Goal: Task Accomplishment & Management: Use online tool/utility

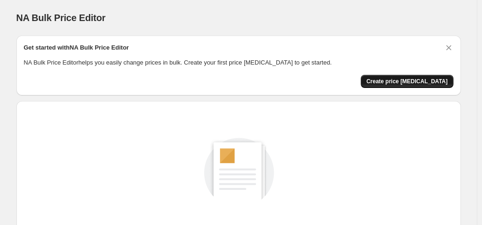
click at [404, 85] on button "Create price [MEDICAL_DATA]" at bounding box center [407, 81] width 93 height 13
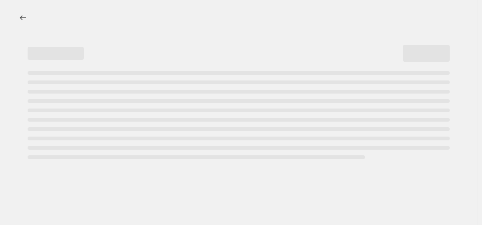
select select "percentage"
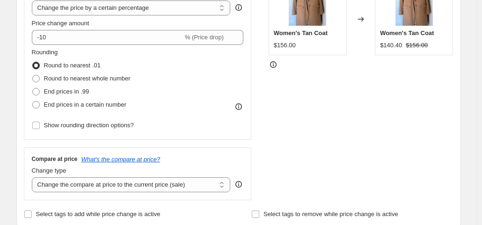
scroll to position [201, 0]
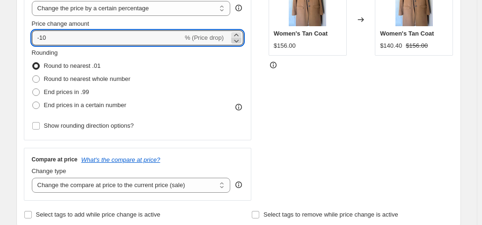
click at [240, 39] on icon at bounding box center [236, 40] width 9 height 9
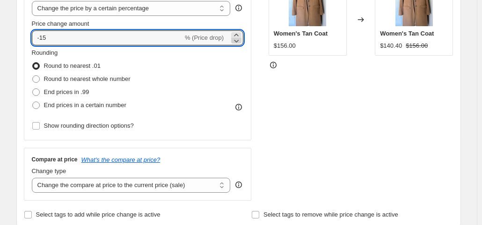
click at [240, 39] on icon at bounding box center [236, 40] width 9 height 9
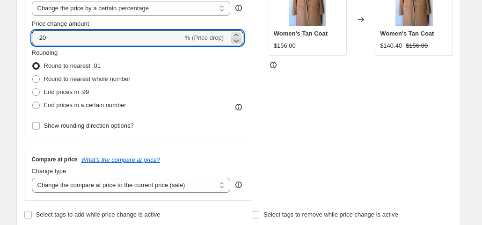
click at [240, 39] on icon at bounding box center [236, 40] width 9 height 9
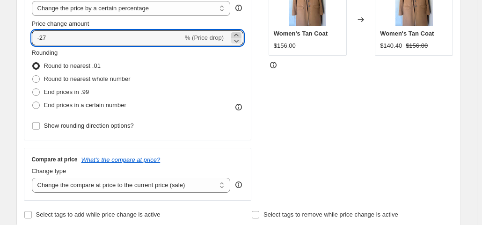
click at [240, 34] on icon at bounding box center [236, 34] width 9 height 9
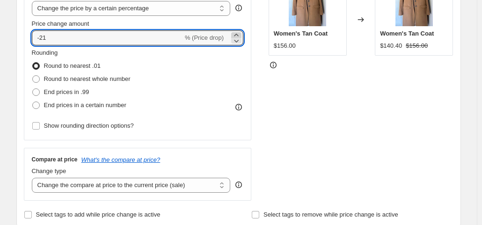
click at [240, 34] on icon at bounding box center [236, 34] width 9 height 9
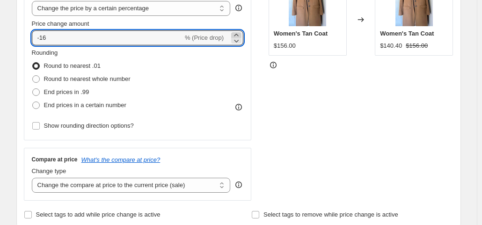
click at [240, 34] on icon at bounding box center [236, 34] width 9 height 9
click at [240, 33] on icon at bounding box center [236, 34] width 9 height 9
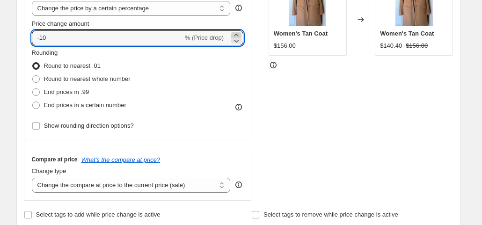
click at [240, 33] on icon at bounding box center [236, 34] width 9 height 9
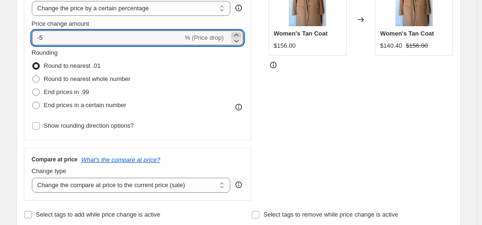
click at [240, 33] on icon at bounding box center [236, 34] width 9 height 9
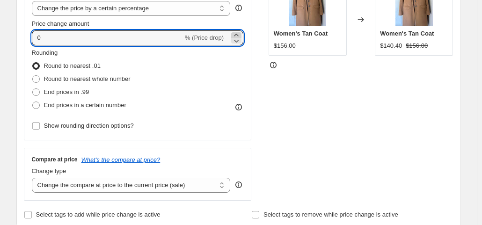
click at [240, 33] on icon at bounding box center [236, 34] width 9 height 9
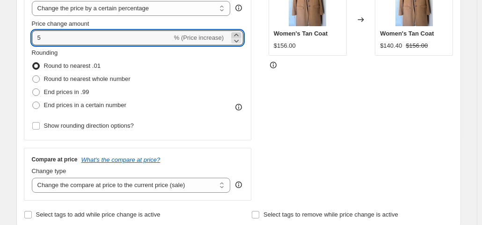
click at [240, 33] on icon at bounding box center [236, 34] width 9 height 9
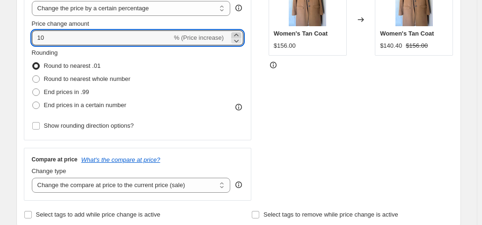
click at [240, 33] on icon at bounding box center [236, 34] width 9 height 9
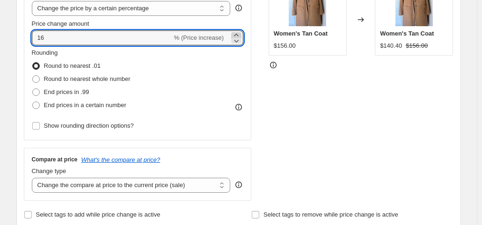
click at [240, 33] on icon at bounding box center [236, 34] width 9 height 9
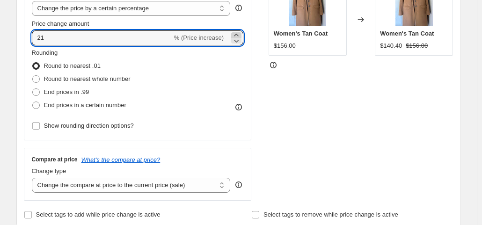
click at [240, 33] on icon at bounding box center [236, 34] width 9 height 9
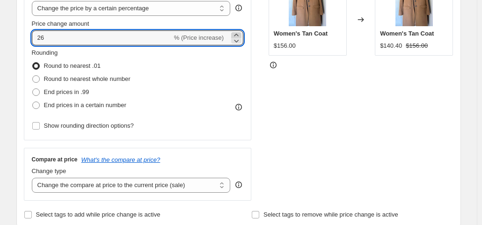
click at [240, 33] on icon at bounding box center [236, 34] width 9 height 9
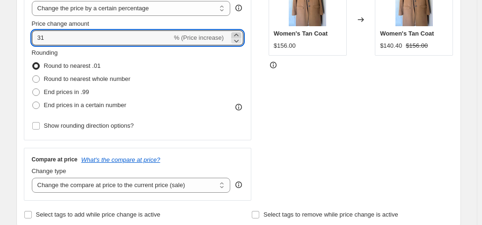
click at [240, 33] on icon at bounding box center [236, 34] width 9 height 9
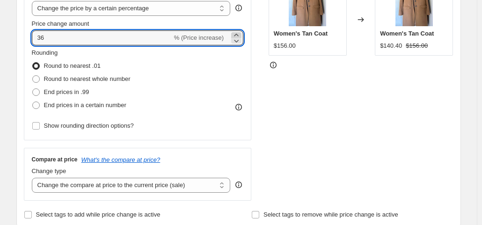
click at [240, 33] on icon at bounding box center [236, 34] width 9 height 9
click at [240, 32] on icon at bounding box center [236, 34] width 9 height 9
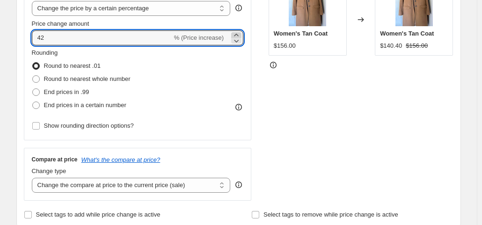
click at [240, 32] on icon at bounding box center [236, 34] width 9 height 9
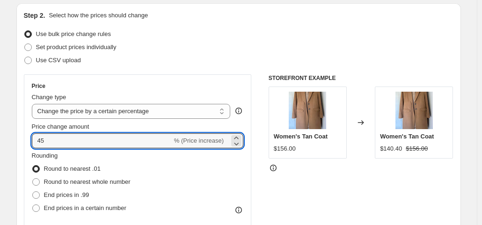
scroll to position [98, 0]
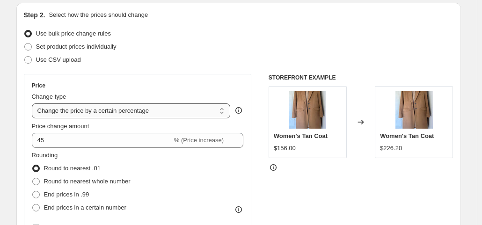
click at [192, 113] on select "Change the price to a certain amount Change the price by a certain amount Chang…" at bounding box center [131, 111] width 199 height 15
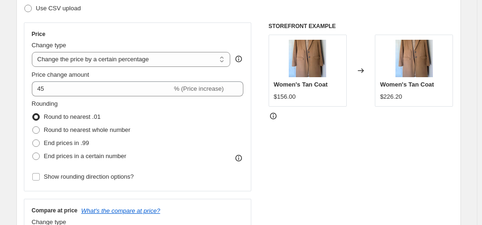
scroll to position [148, 0]
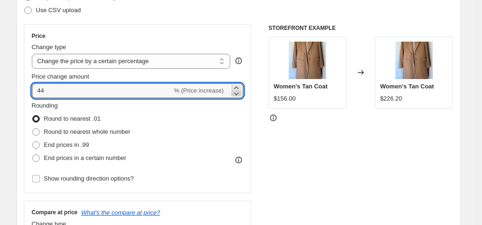
click at [238, 95] on icon at bounding box center [236, 93] width 9 height 9
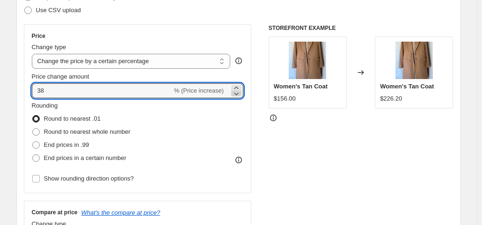
click at [238, 95] on icon at bounding box center [236, 93] width 9 height 9
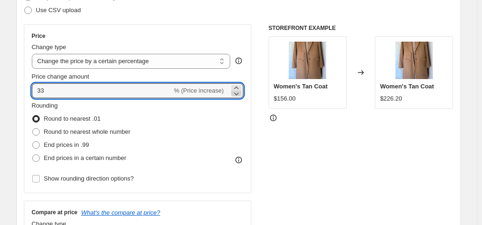
click at [238, 95] on icon at bounding box center [236, 93] width 9 height 9
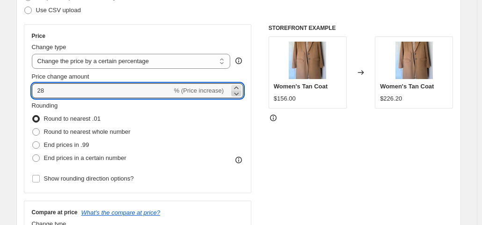
click at [238, 95] on icon at bounding box center [236, 93] width 9 height 9
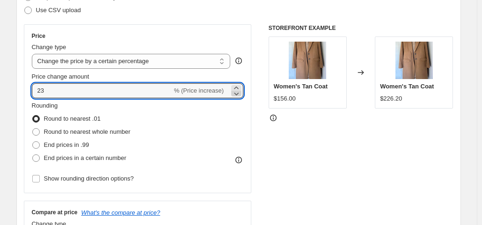
click at [238, 95] on icon at bounding box center [236, 93] width 9 height 9
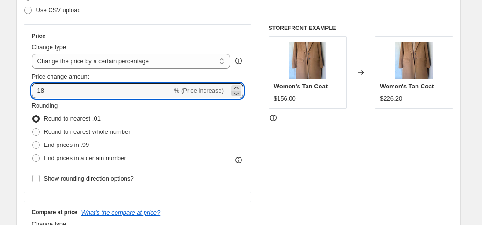
click at [238, 95] on icon at bounding box center [236, 93] width 9 height 9
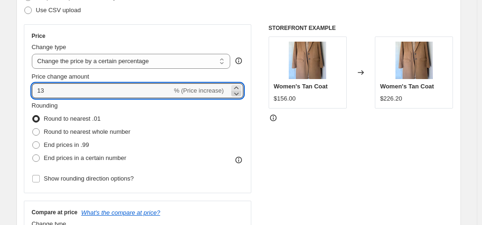
click at [238, 95] on icon at bounding box center [236, 93] width 9 height 9
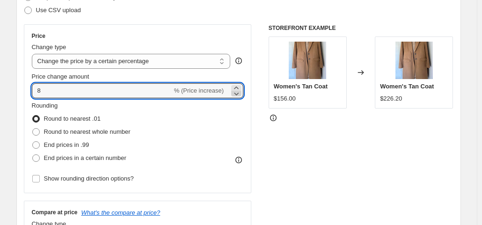
click at [238, 95] on icon at bounding box center [236, 93] width 9 height 9
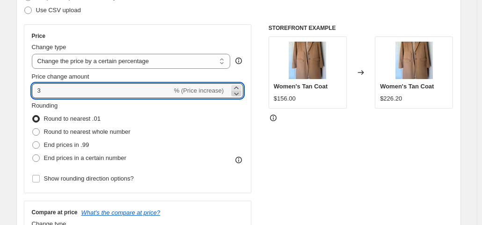
click at [238, 95] on icon at bounding box center [236, 93] width 9 height 9
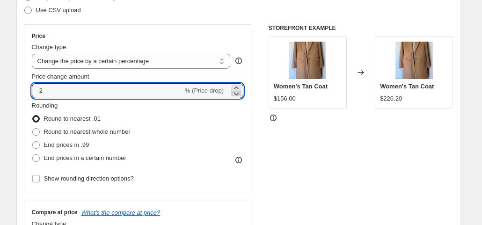
click at [238, 95] on icon at bounding box center [236, 93] width 9 height 9
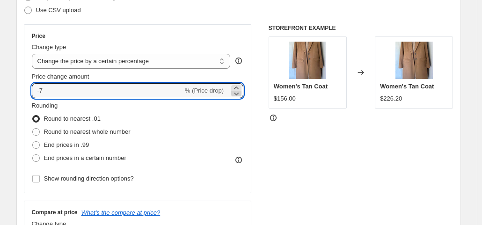
click at [238, 95] on icon at bounding box center [236, 93] width 9 height 9
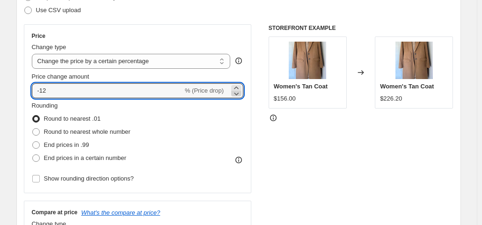
click at [238, 95] on icon at bounding box center [236, 93] width 9 height 9
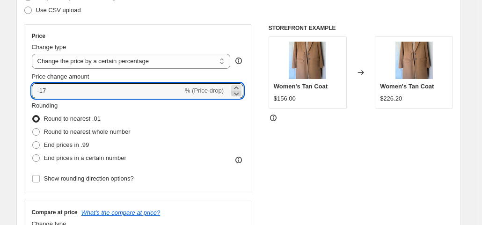
click at [238, 95] on icon at bounding box center [236, 93] width 9 height 9
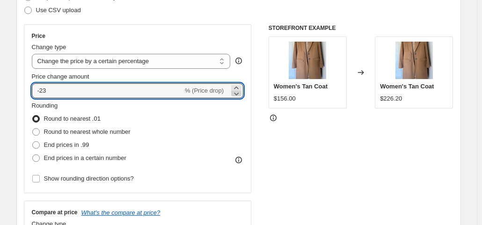
click at [238, 95] on icon at bounding box center [236, 93] width 9 height 9
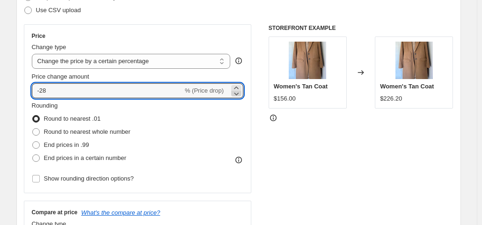
click at [238, 95] on icon at bounding box center [236, 93] width 9 height 9
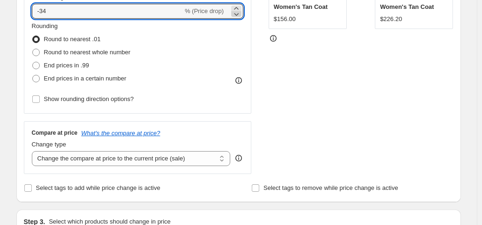
scroll to position [228, 0]
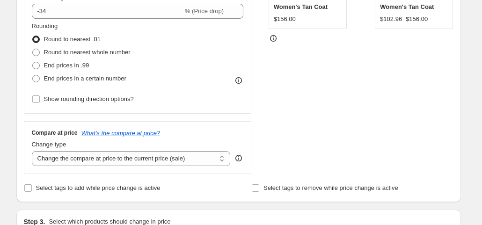
click at [292, 95] on div "STOREFRONT EXAMPLE Women's Tan Coat $156.00 Changed to Women's Tan Coat $102.96…" at bounding box center [361, 60] width 185 height 230
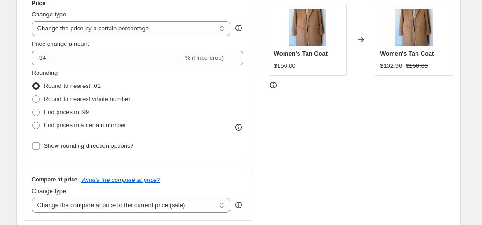
scroll to position [175, 0]
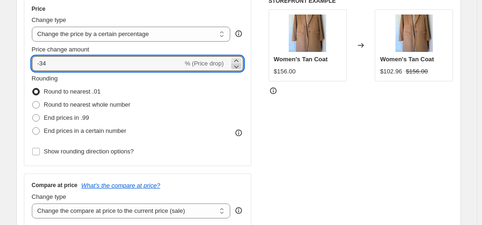
click at [241, 64] on icon at bounding box center [236, 66] width 9 height 9
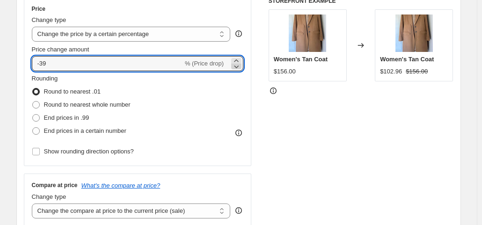
click at [241, 64] on icon at bounding box center [236, 66] width 9 height 9
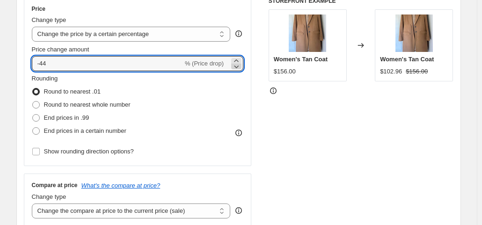
click at [241, 64] on icon at bounding box center [236, 66] width 9 height 9
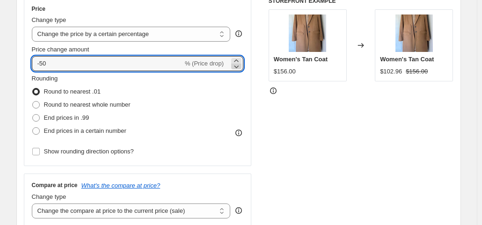
click at [241, 64] on icon at bounding box center [236, 66] width 9 height 9
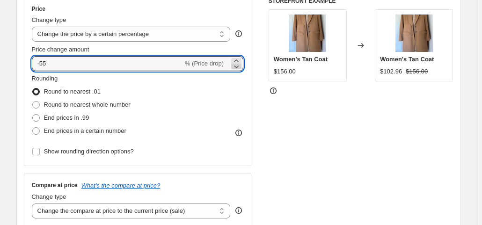
type input "-56"
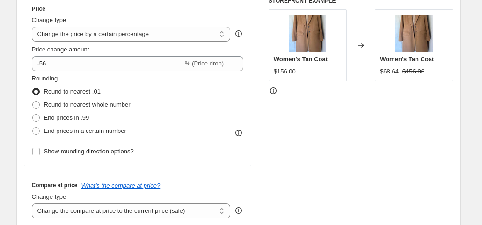
click at [335, 134] on div "STOREFRONT EXAMPLE Women's Tan Coat $156.00 Changed to Women's Tan Coat $68.64 …" at bounding box center [361, 112] width 185 height 230
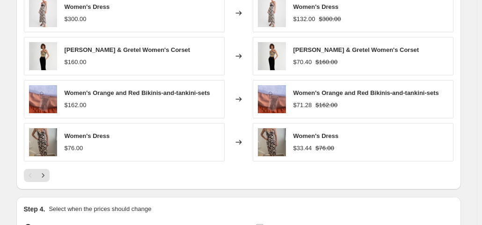
scroll to position [709, 0]
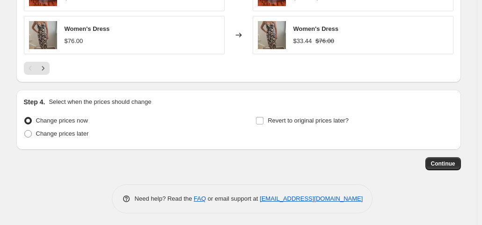
click at [138, 164] on div "Continue" at bounding box center [238, 163] width 445 height 13
click at [451, 161] on span "Continue" at bounding box center [443, 163] width 24 height 7
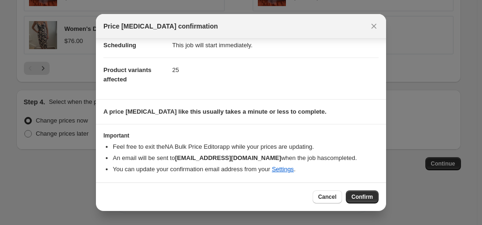
scroll to position [81, 0]
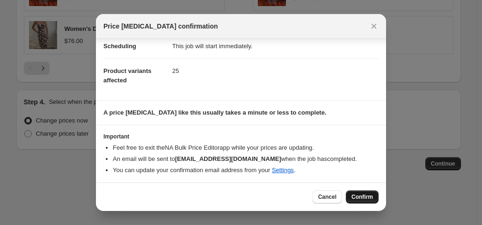
click at [359, 197] on span "Confirm" at bounding box center [363, 196] width 22 height 7
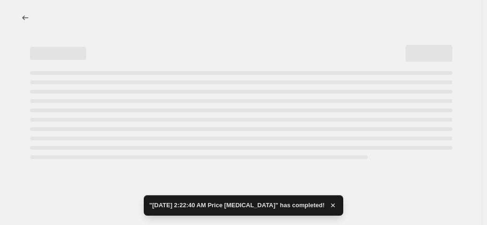
select select "percentage"
